Goal: Transaction & Acquisition: Purchase product/service

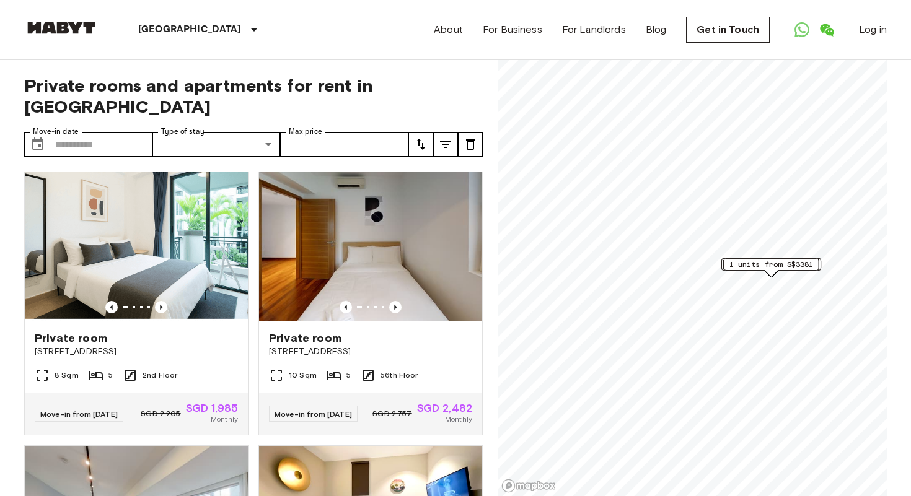
click at [260, 178] on img at bounding box center [370, 246] width 223 height 149
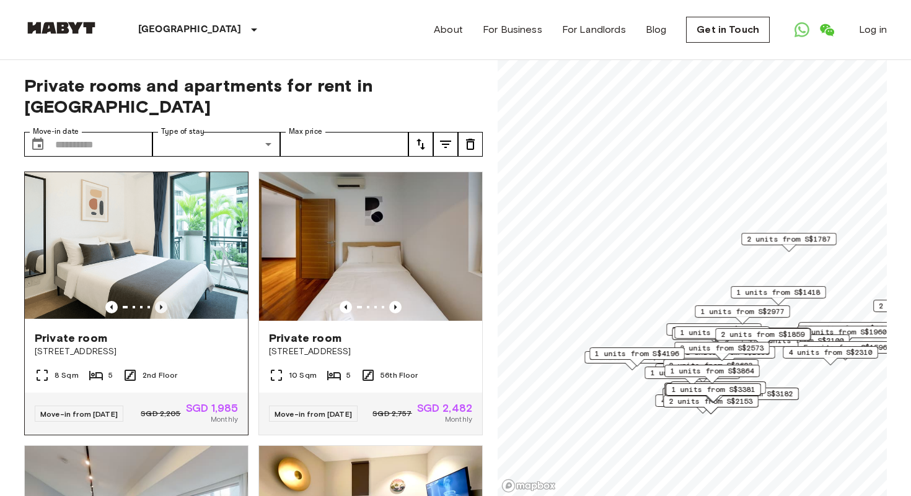
click at [160, 301] on icon "Previous image" at bounding box center [161, 307] width 12 height 12
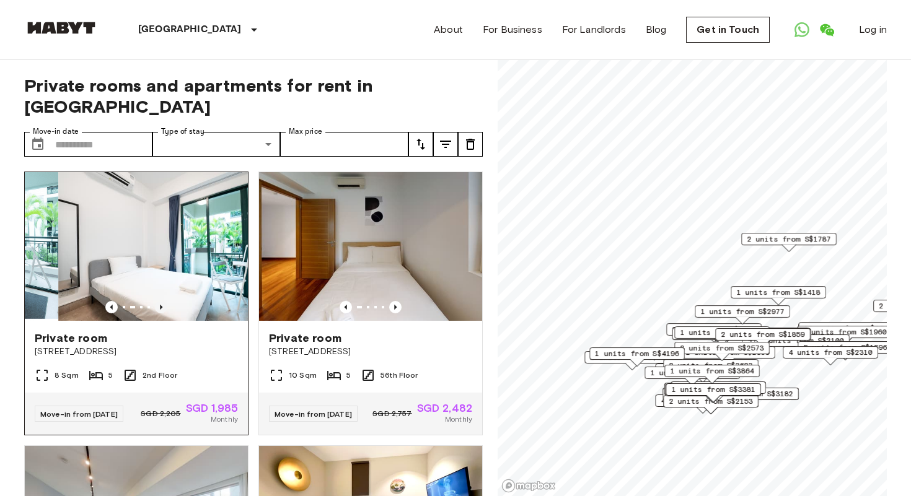
click at [160, 305] on icon "Previous image" at bounding box center [161, 307] width 2 height 5
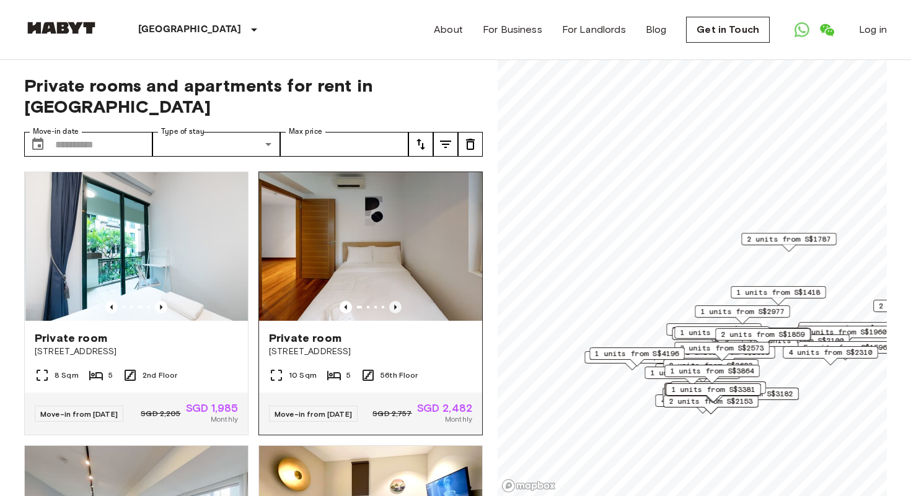
click at [394, 305] on icon "Previous image" at bounding box center [395, 307] width 2 height 5
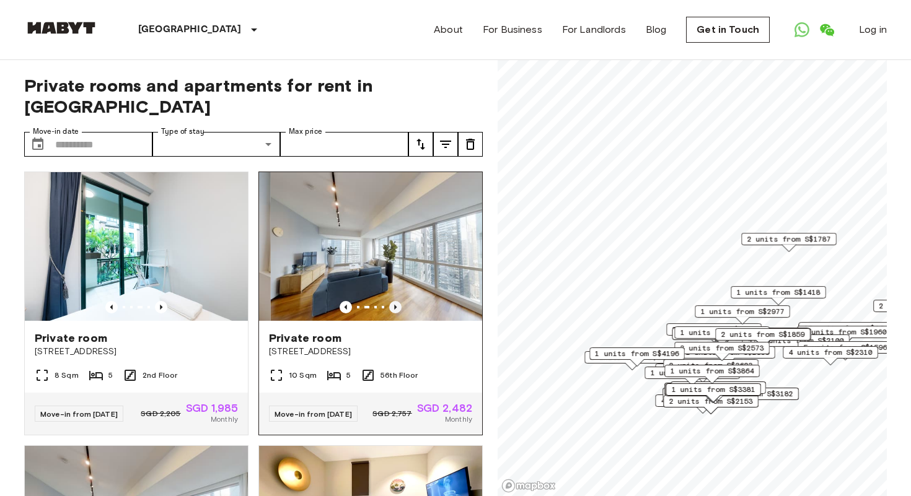
click at [394, 305] on icon "Previous image" at bounding box center [395, 307] width 2 height 5
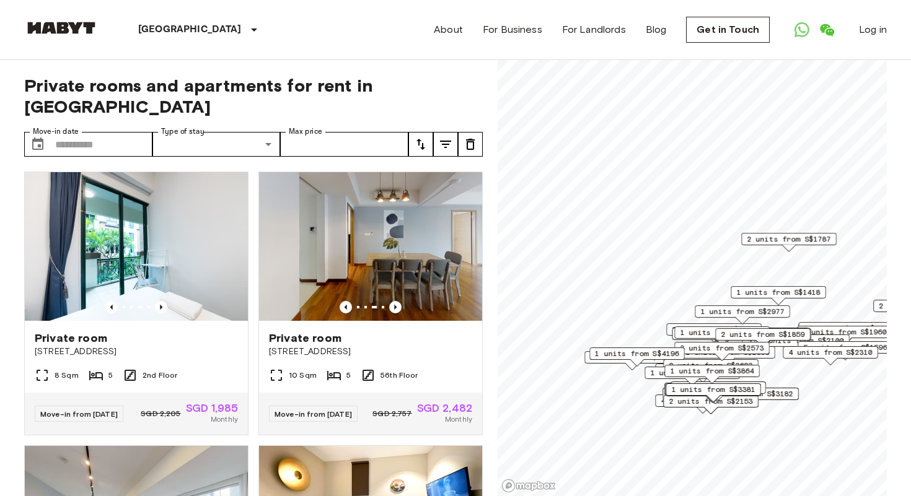
click at [420, 137] on icon "tune" at bounding box center [420, 144] width 15 height 15
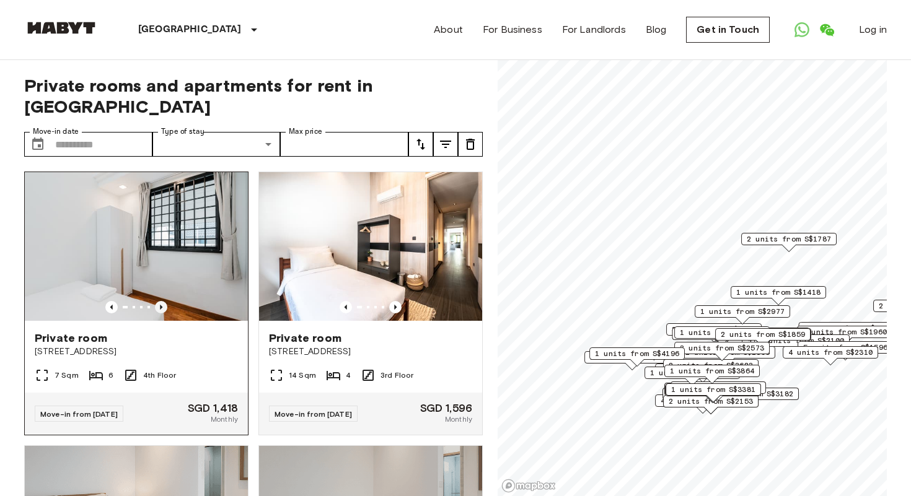
click at [163, 301] on icon "Previous image" at bounding box center [161, 307] width 12 height 12
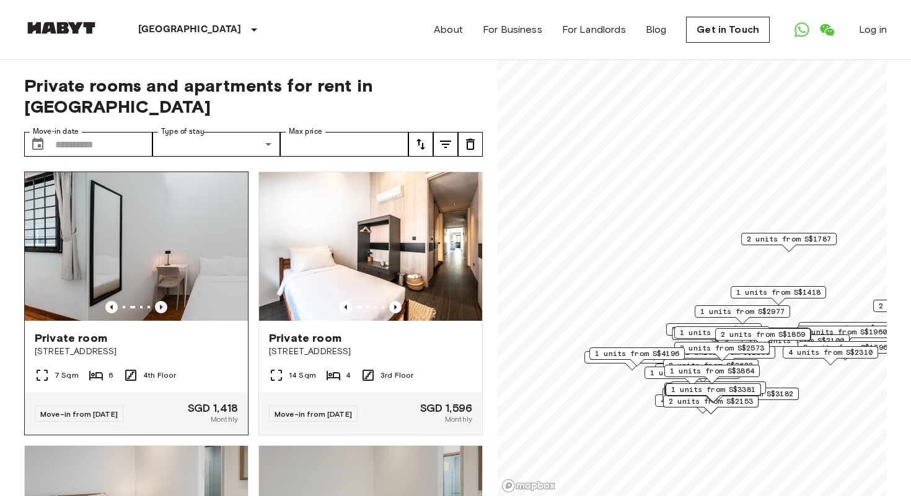
click at [163, 301] on icon "Previous image" at bounding box center [161, 307] width 12 height 12
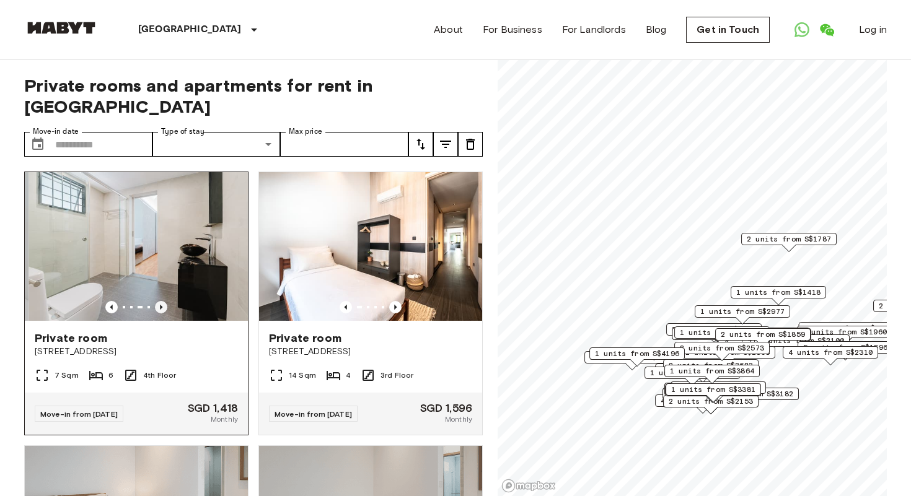
click at [162, 301] on icon "Previous image" at bounding box center [161, 307] width 12 height 12
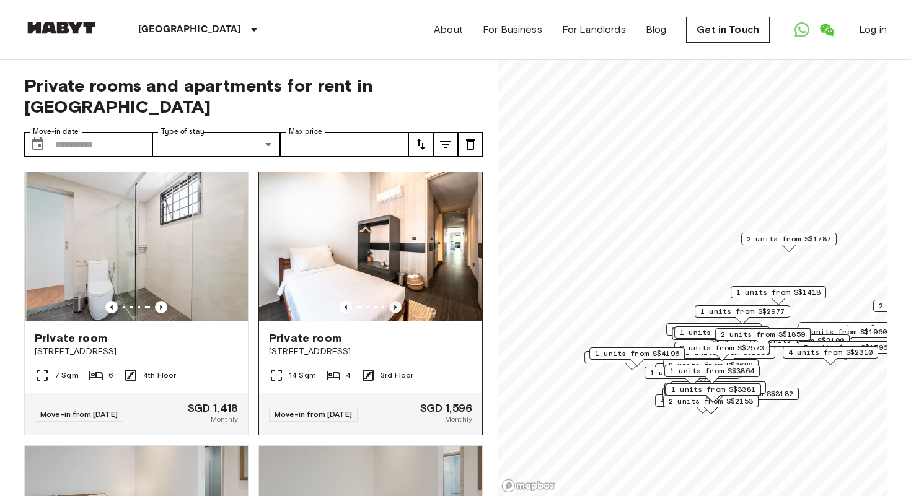
click at [396, 301] on icon "Previous image" at bounding box center [395, 307] width 12 height 12
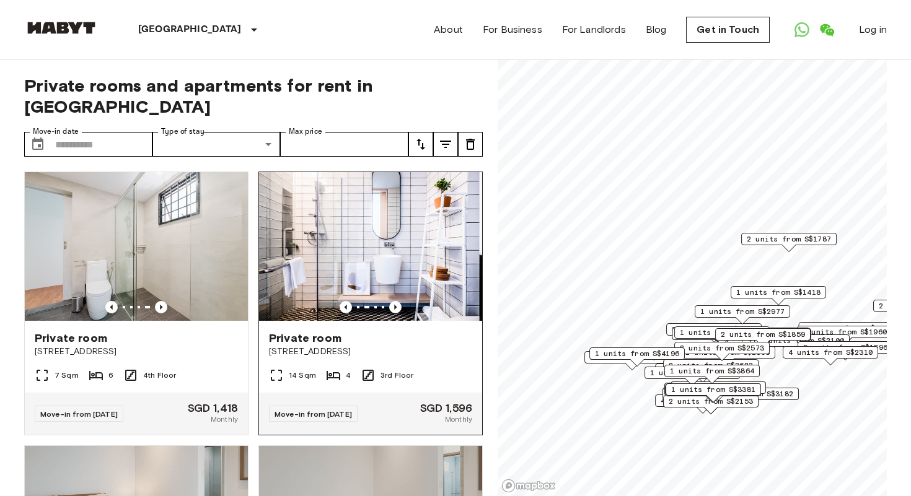
click at [369, 224] on img at bounding box center [370, 246] width 223 height 149
